Goal: Information Seeking & Learning: Learn about a topic

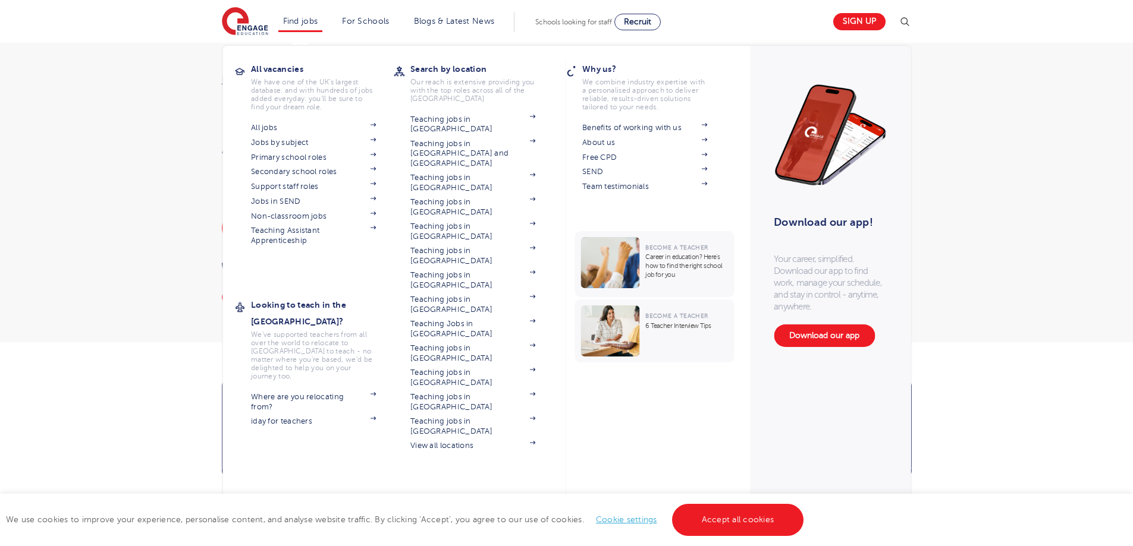
click at [303, 32] on li "Find jobs All vacancies We have one of the UK's largest database. and with hund…" at bounding box center [300, 22] width 45 height 20
click at [279, 199] on link "Jobs in SEND" at bounding box center [313, 202] width 125 height 10
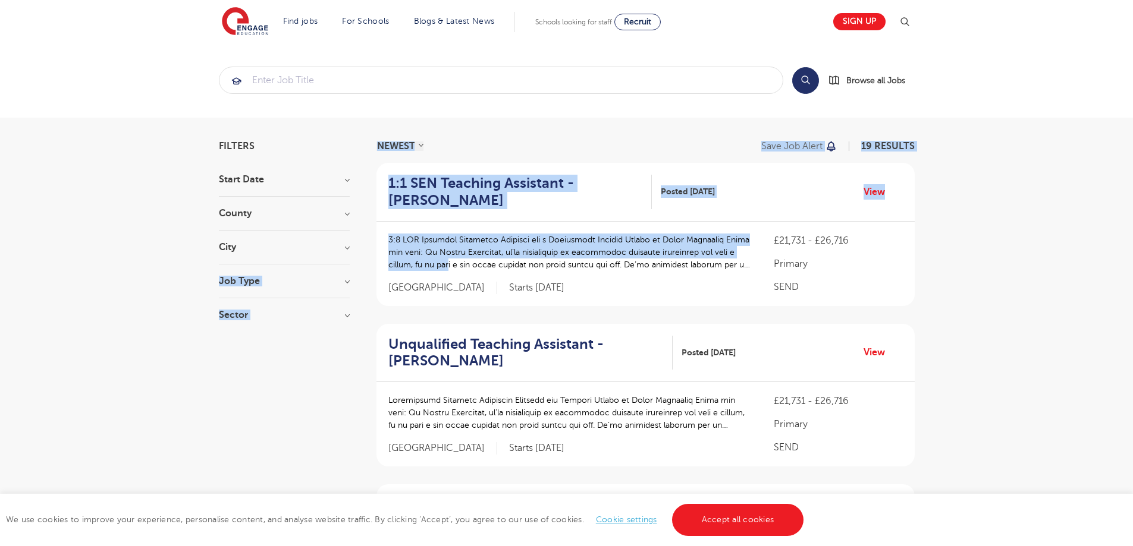
drag, startPoint x: 451, startPoint y: 266, endPoint x: 401, endPoint y: 278, distance: 51.3
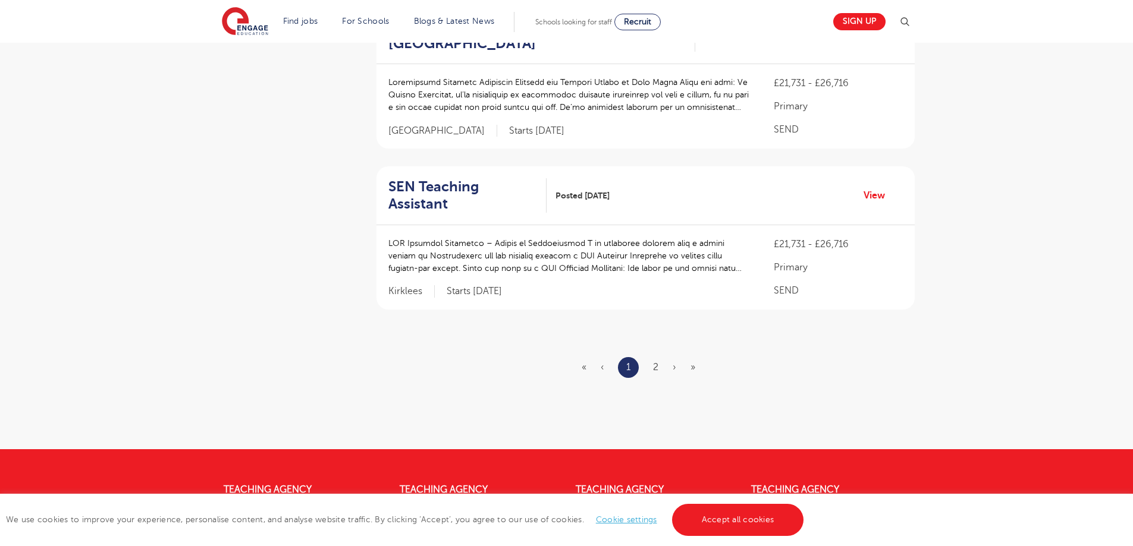
scroll to position [1427, 0]
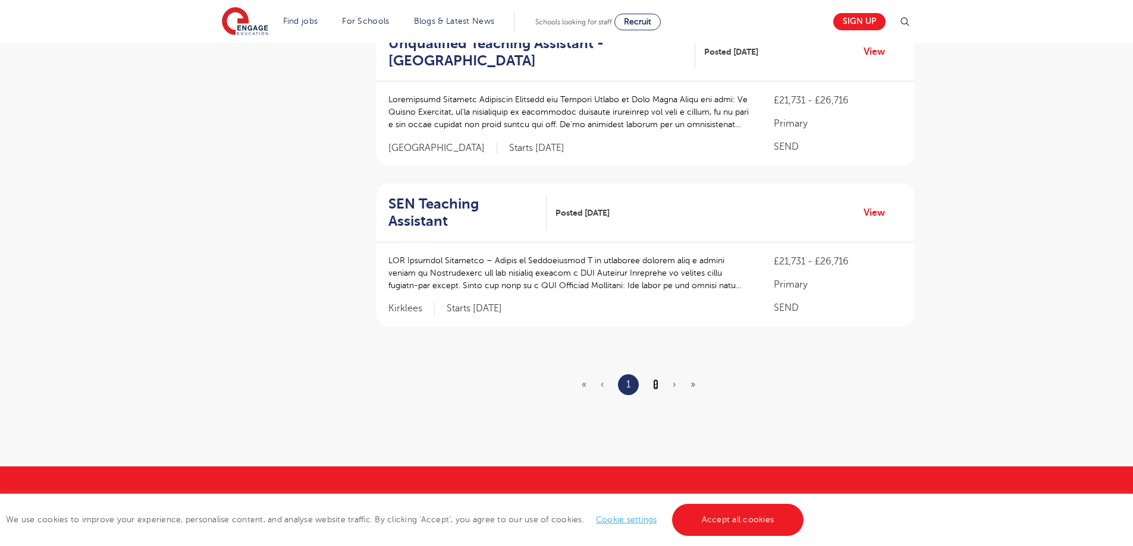
click at [656, 379] on link "2" at bounding box center [655, 384] width 5 height 11
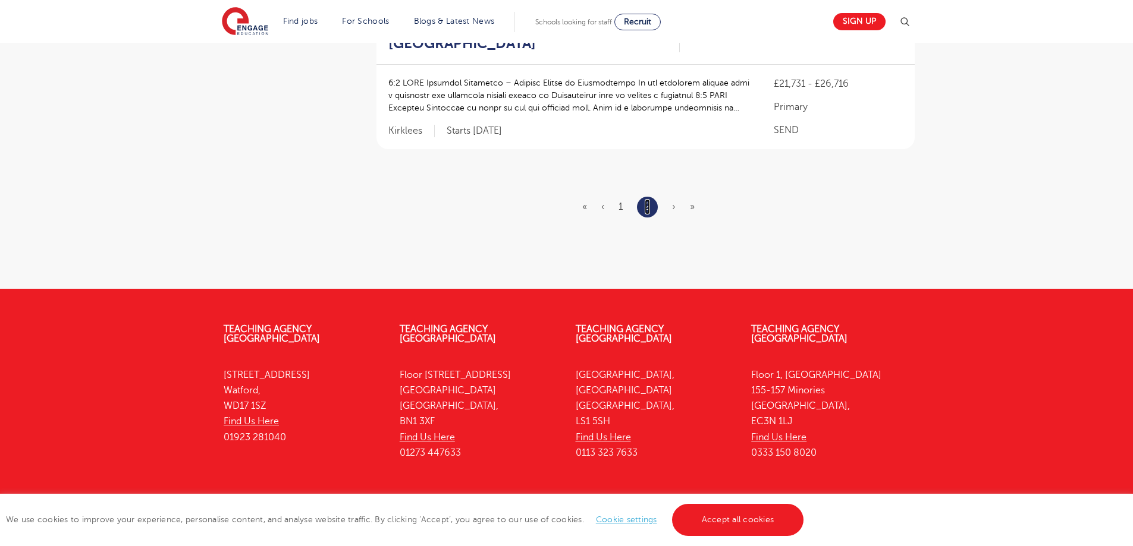
scroll to position [0, 0]
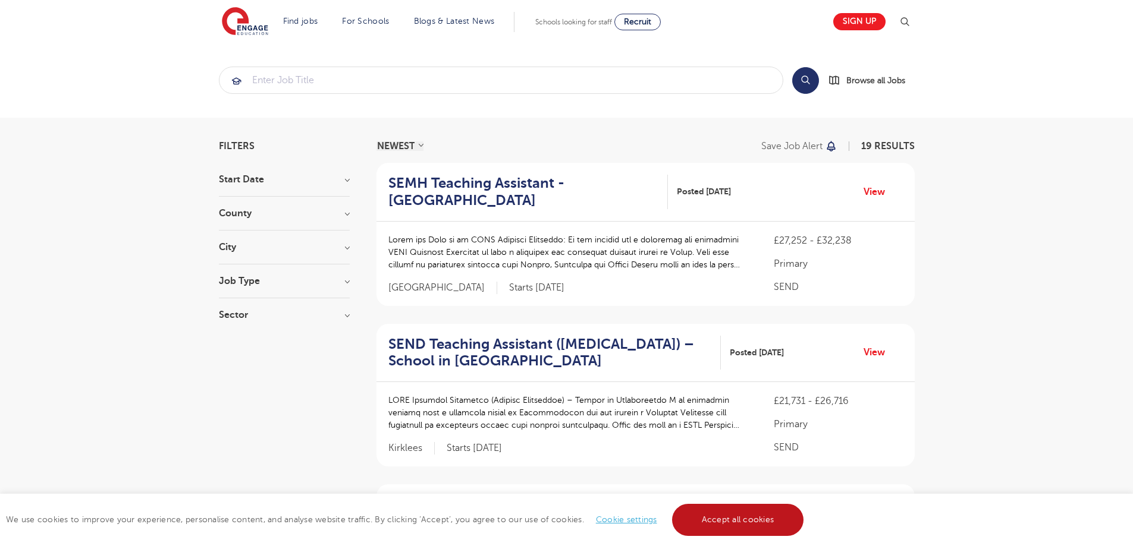
click at [705, 508] on link "Accept all cookies" at bounding box center [738, 520] width 132 height 32
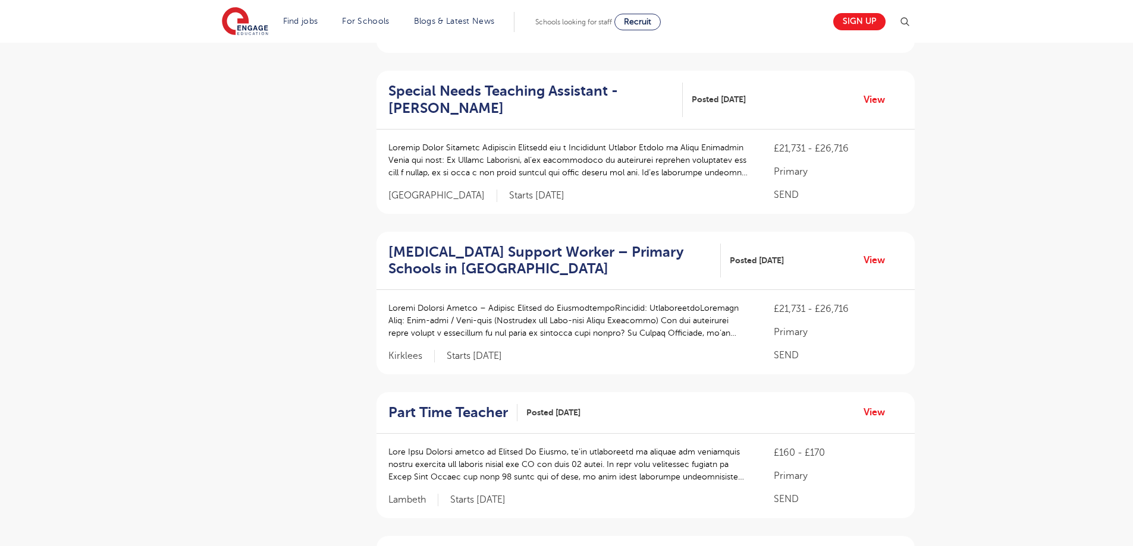
scroll to position [1463, 0]
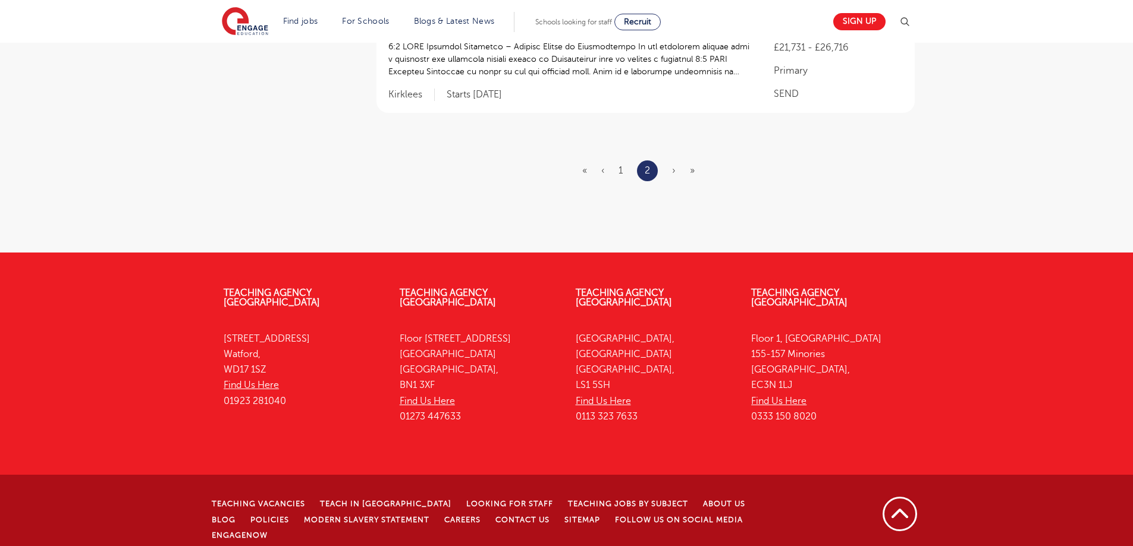
click at [675, 169] on span "›" at bounding box center [674, 170] width 4 height 11
click at [674, 174] on span "›" at bounding box center [674, 170] width 4 height 11
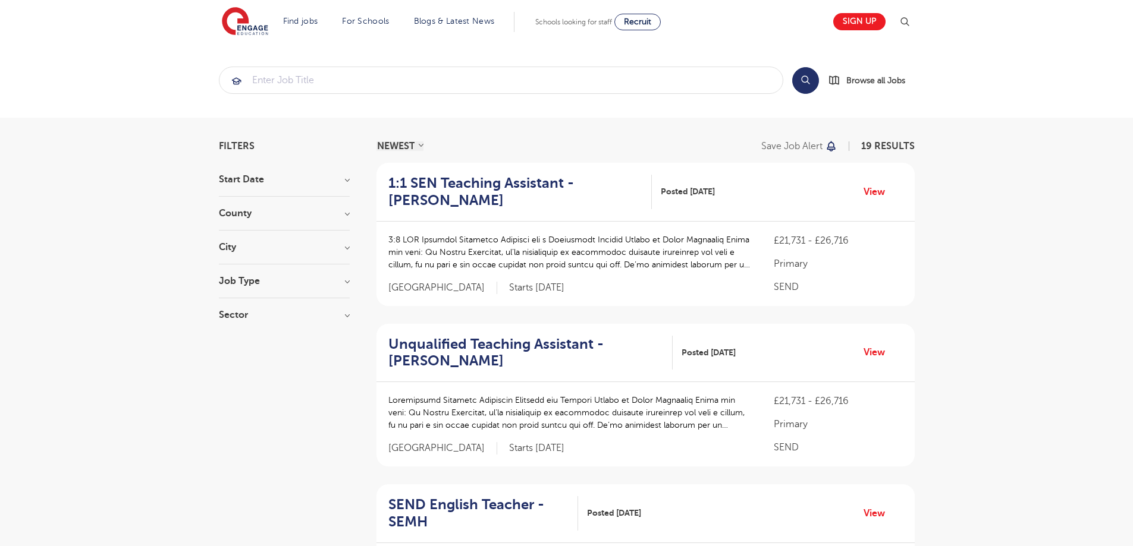
click at [241, 283] on h3 "Job Type" at bounding box center [284, 281] width 131 height 10
click at [261, 326] on span "Daily Supply" at bounding box center [263, 324] width 52 height 11
click at [244, 326] on input "Daily Supply 26" at bounding box center [241, 323] width 8 height 8
checkbox input "true"
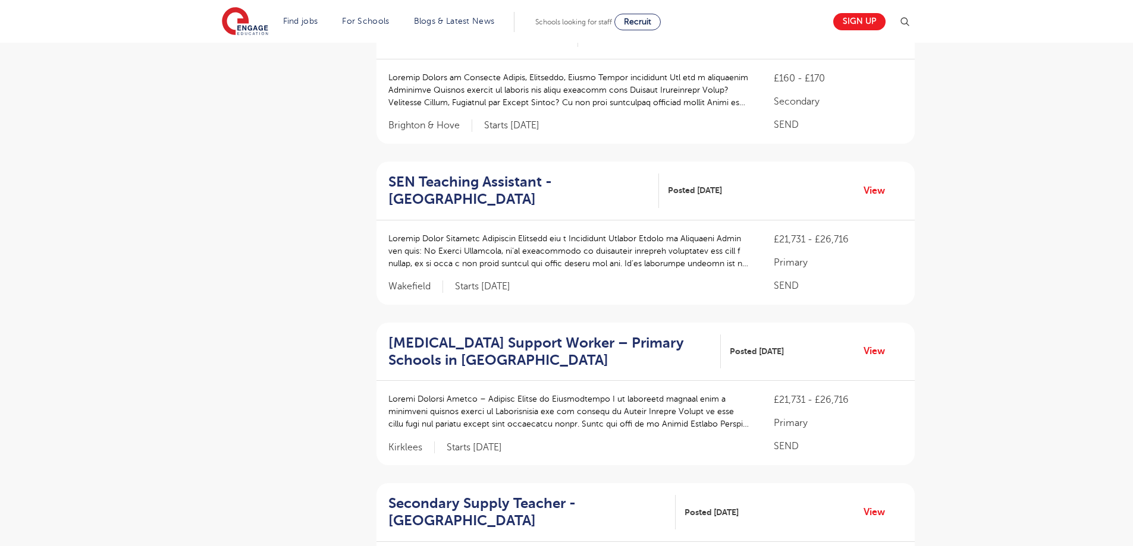
scroll to position [1624, 0]
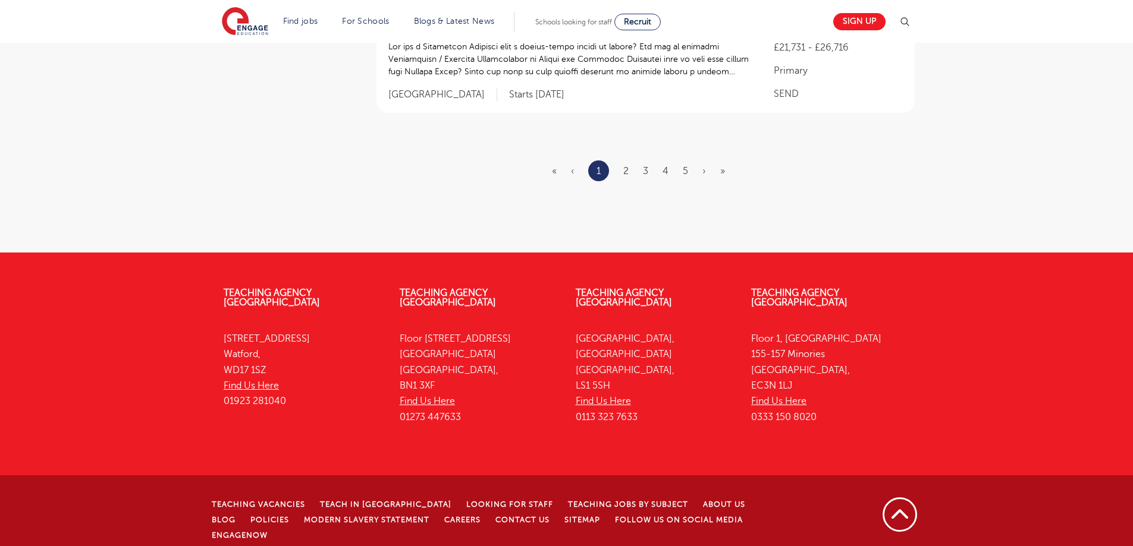
click at [622, 169] on ul "« ‹ 1 2 3 4 5 › »" at bounding box center [645, 171] width 187 height 21
click at [626, 172] on link "2" at bounding box center [625, 171] width 5 height 11
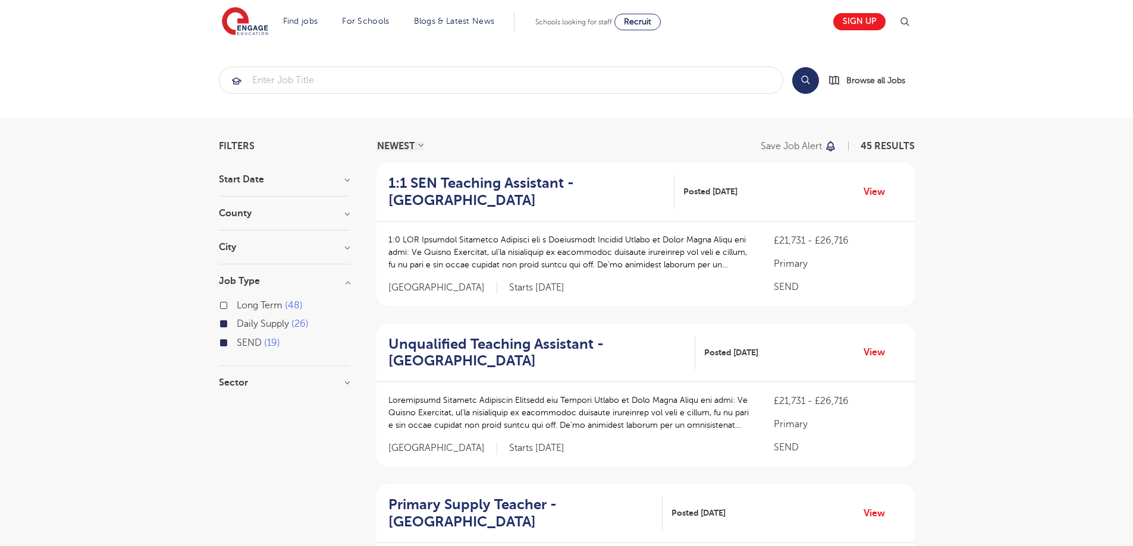
scroll to position [1624, 0]
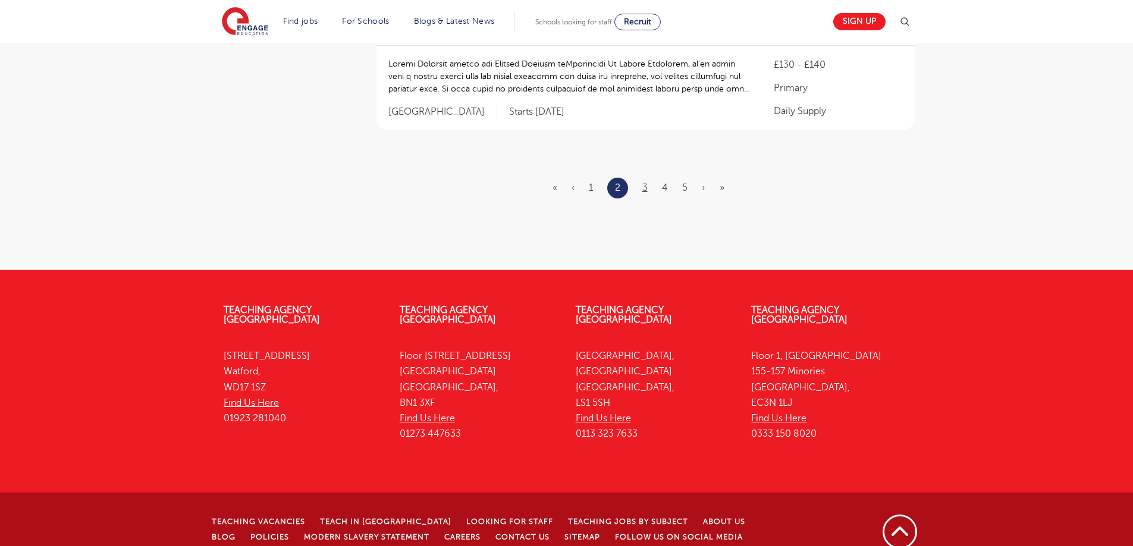
click at [647, 178] on ul "« ‹ 1 2 3 4 5 › »" at bounding box center [645, 188] width 186 height 21
click at [641, 178] on ul "« ‹ 1 2 3 4 5 › »" at bounding box center [645, 188] width 186 height 21
click at [646, 183] on link "3" at bounding box center [644, 188] width 5 height 11
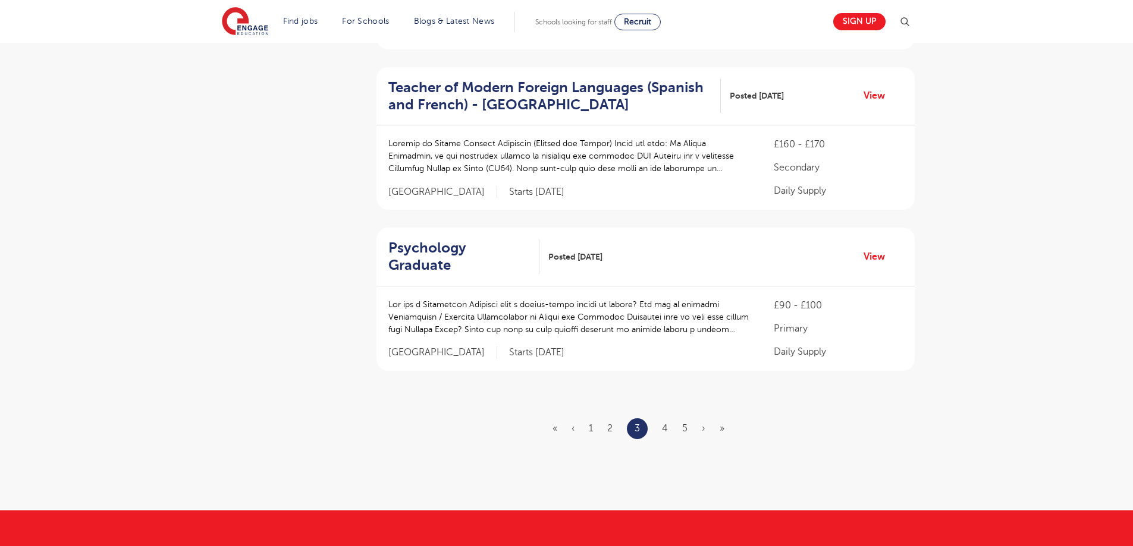
scroll to position [1624, 0]
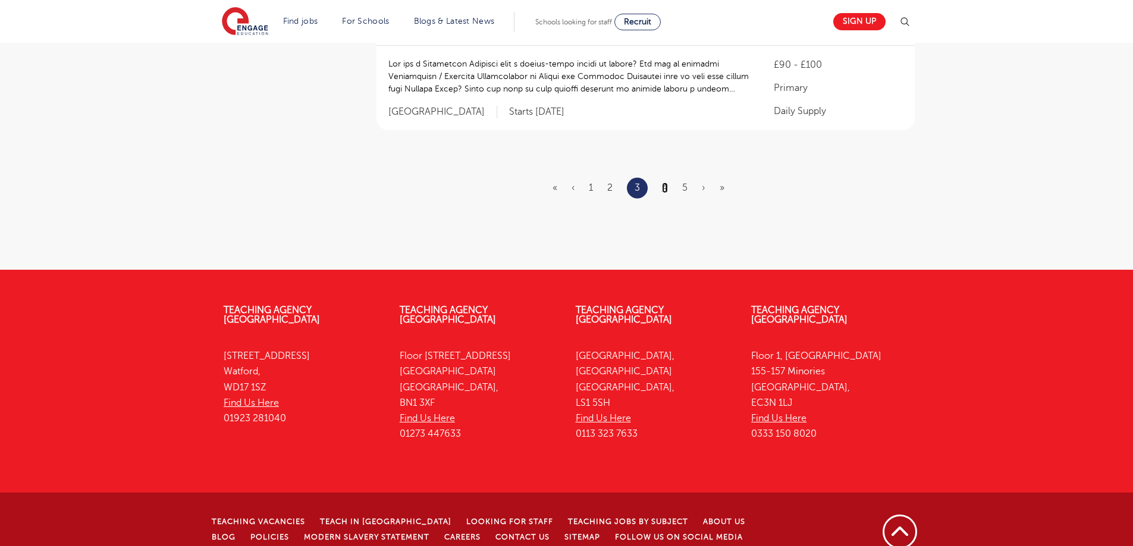
click at [663, 183] on link "4" at bounding box center [665, 188] width 6 height 11
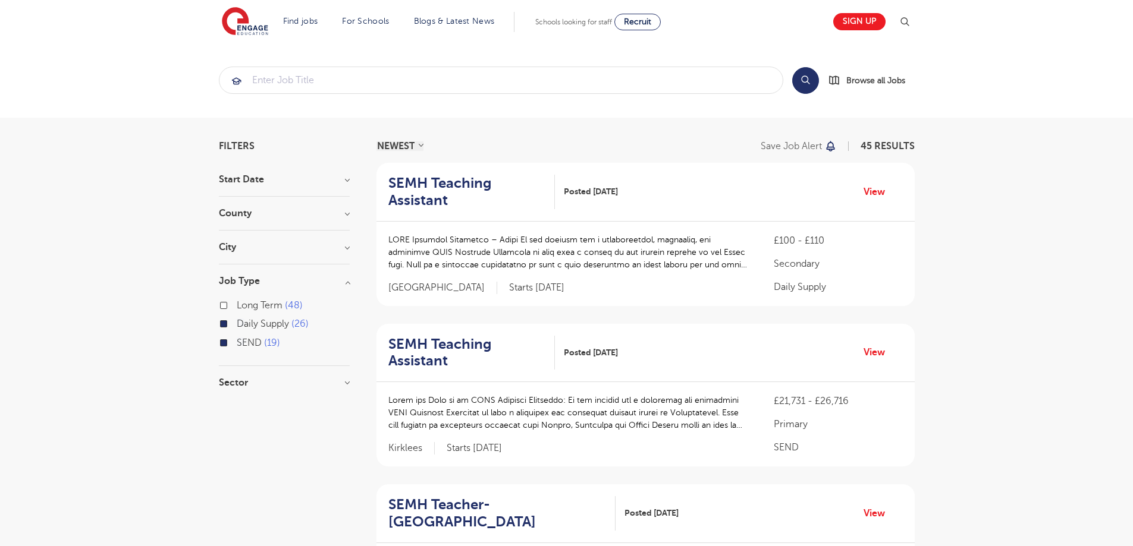
scroll to position [1573, 0]
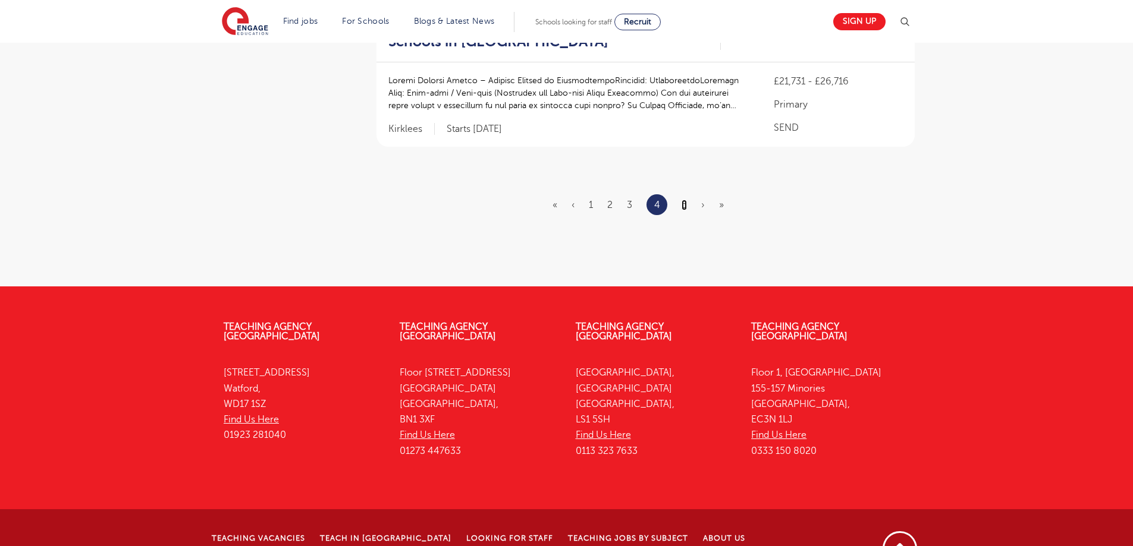
click at [683, 200] on link "5" at bounding box center [683, 205] width 5 height 11
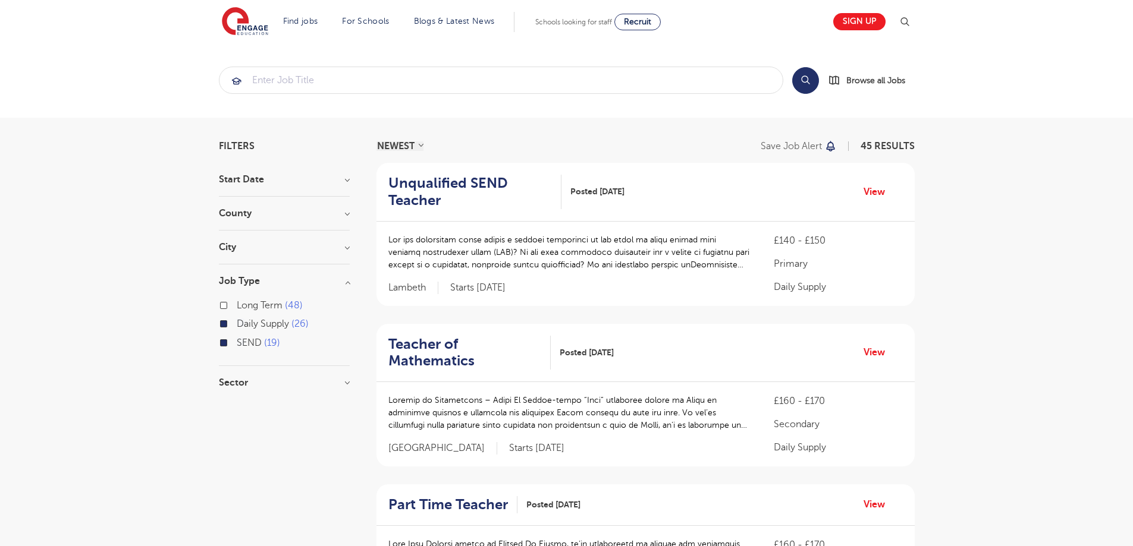
scroll to position [803, 0]
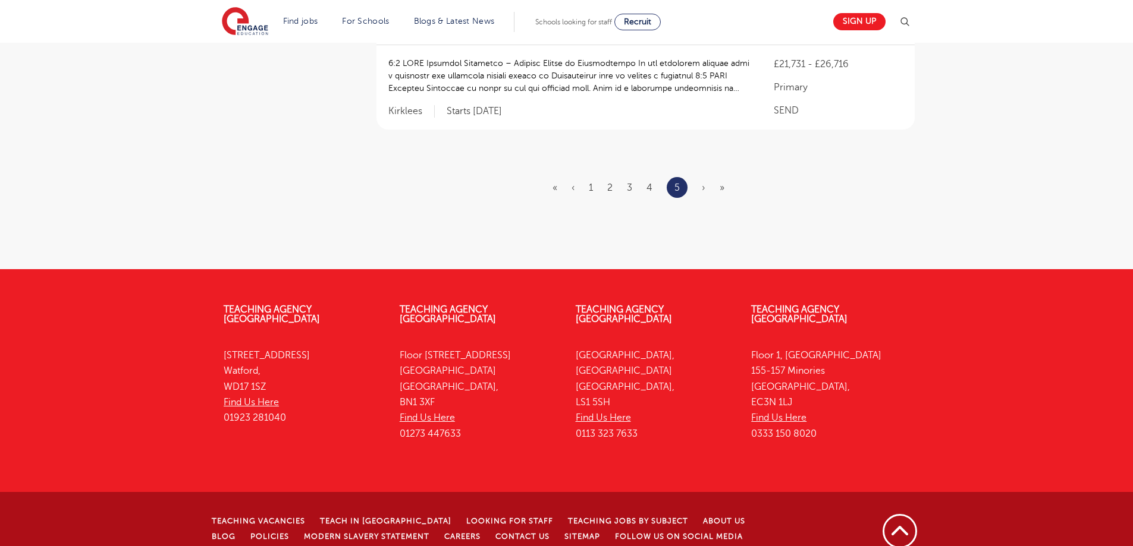
click at [705, 183] on span "›" at bounding box center [704, 188] width 4 height 11
